Goal: Find contact information: Find contact information

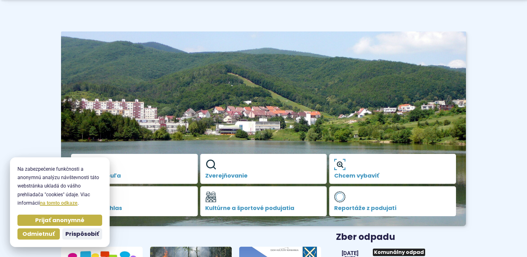
scroll to position [31, 0]
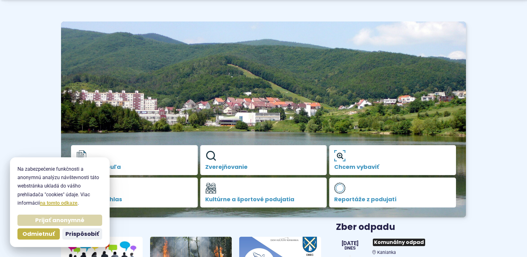
click at [66, 220] on span "Prijať anonymné" at bounding box center [59, 220] width 49 height 7
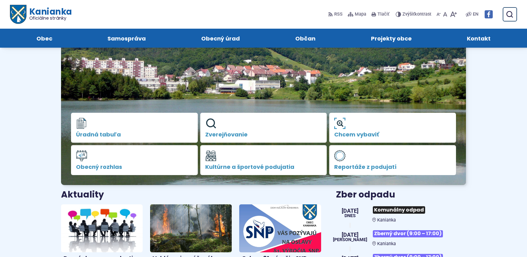
scroll to position [62, 0]
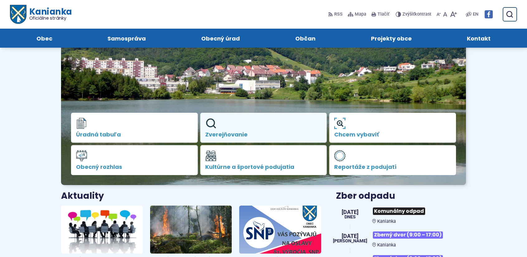
click at [233, 126] on link "Zverejňovanie" at bounding box center [263, 128] width 127 height 30
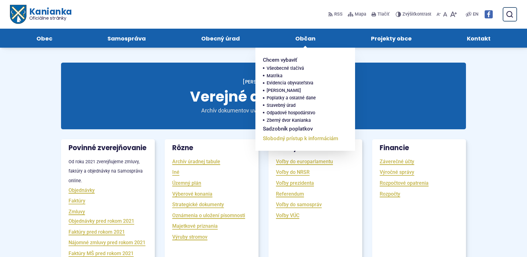
click at [302, 142] on span "Slobodný prístup k informáciám" at bounding box center [300, 139] width 75 height 10
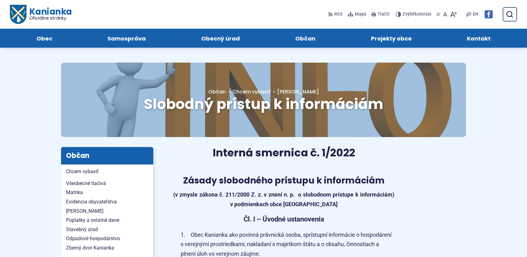
click at [484, 42] on span "Kontakt" at bounding box center [479, 38] width 24 height 19
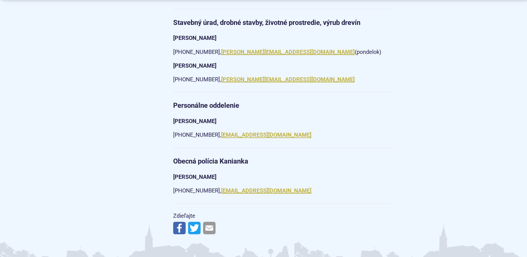
scroll to position [1060, 0]
